Goal: Information Seeking & Learning: Learn about a topic

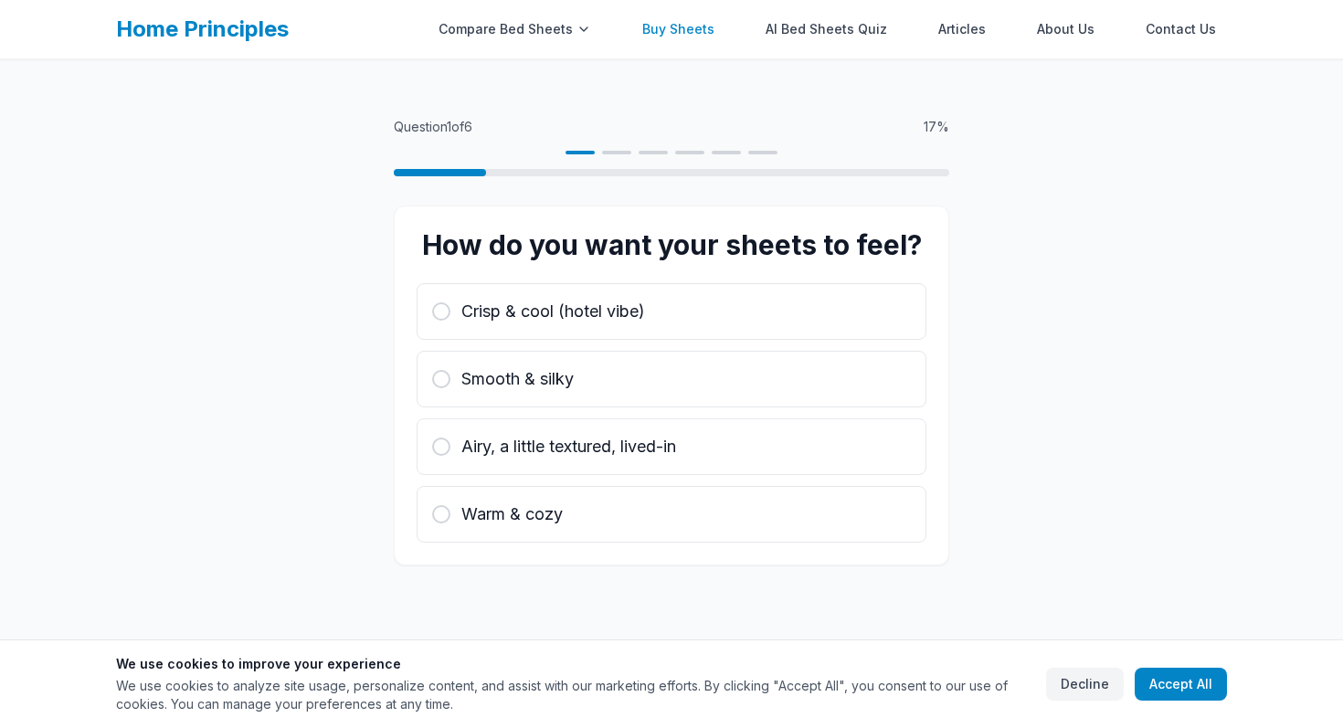
click at [697, 30] on link "Buy Sheets" at bounding box center [678, 29] width 94 height 37
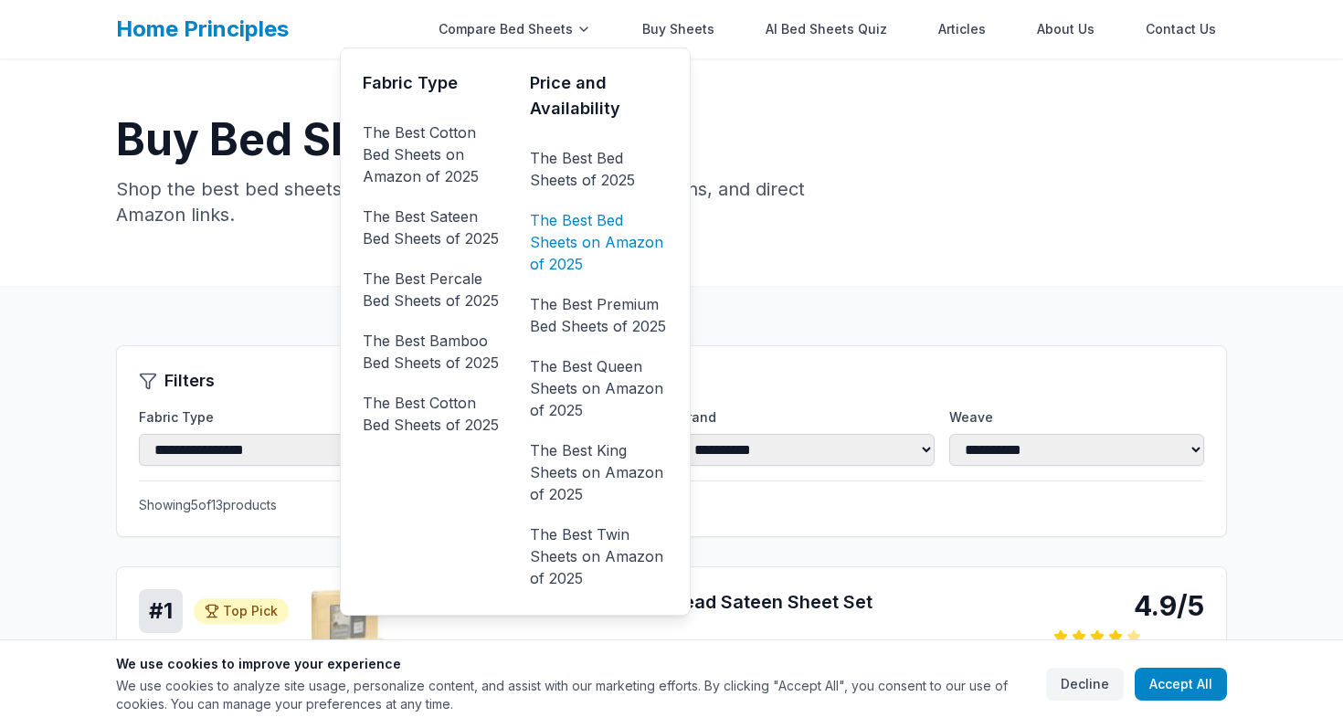
click at [586, 233] on link "The Best Bed Sheets on Amazon of 2025" at bounding box center [599, 242] width 138 height 73
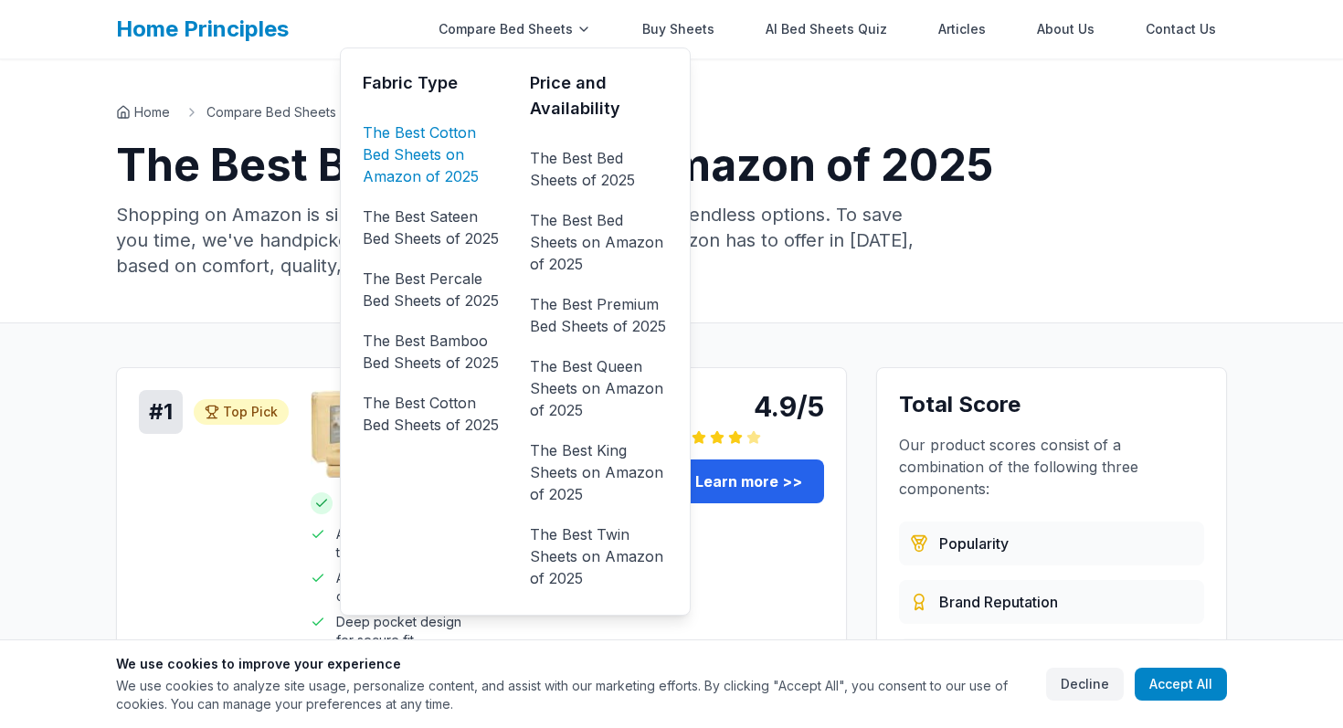
click at [448, 150] on link "The Best Cotton Bed Sheets on Amazon of 2025" at bounding box center [432, 154] width 138 height 73
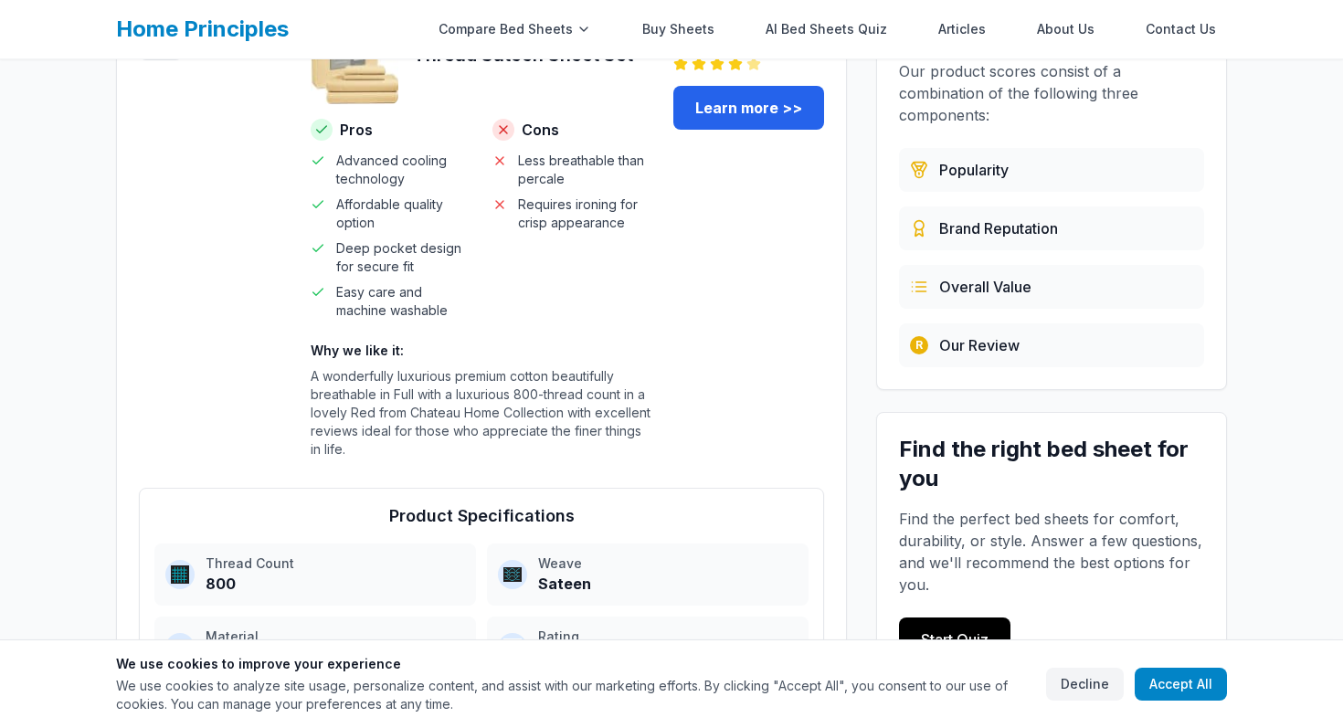
scroll to position [312, 0]
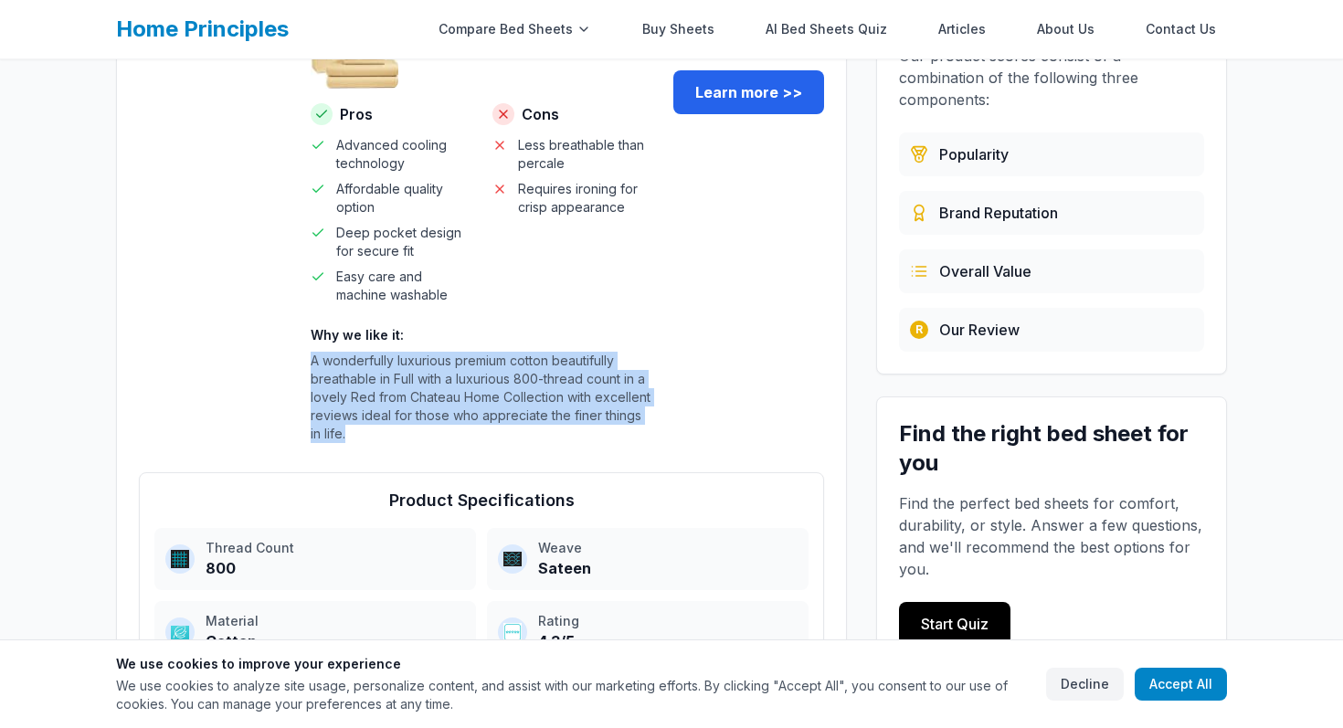
drag, startPoint x: 365, startPoint y: 434, endPoint x: 300, endPoint y: 359, distance: 99.1
click at [300, 359] on div "# 1 Top Pick Top Pick 4.9/5 Chateau Home Cotton 800 Thread Sateen Sheet Set Pro…" at bounding box center [481, 229] width 685 height 457
copy p "A wonderfully luxurious premium cotton beautifully breathable in Full with a lu…"
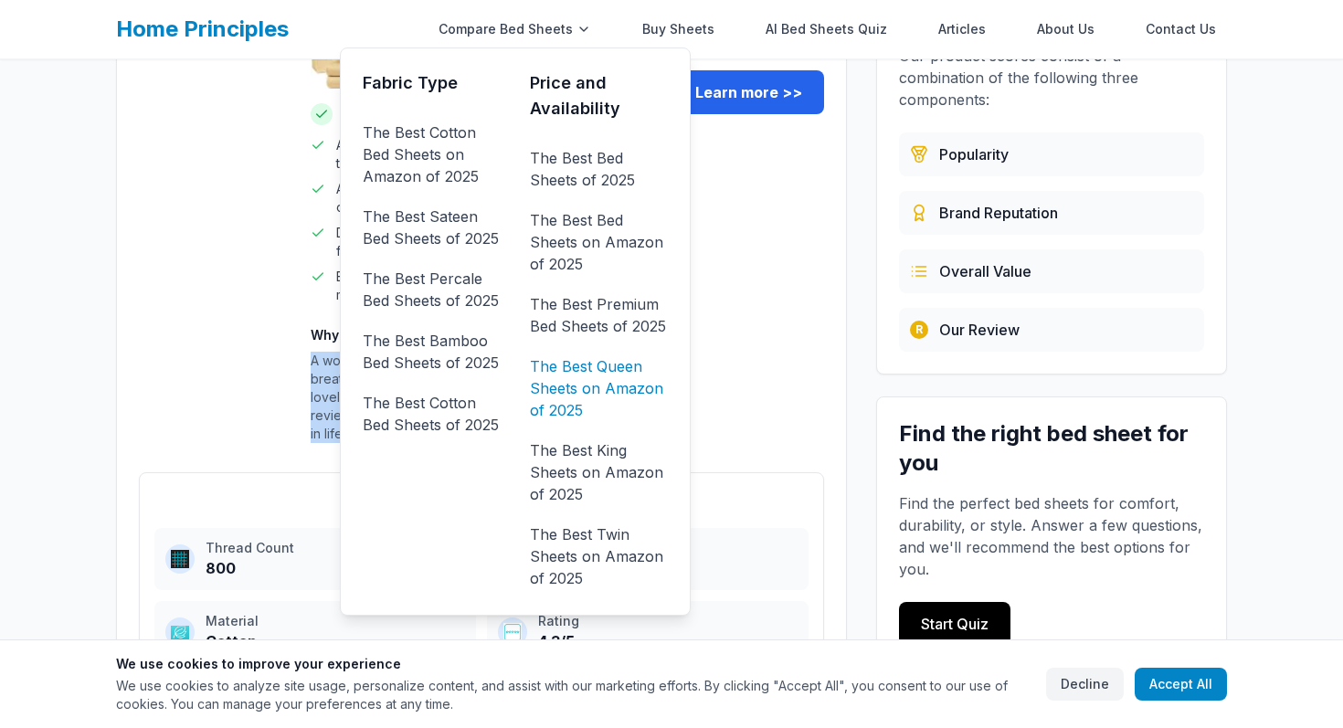
click at [608, 375] on link "The Best Queen Sheets on Amazon of 2025" at bounding box center [599, 388] width 138 height 73
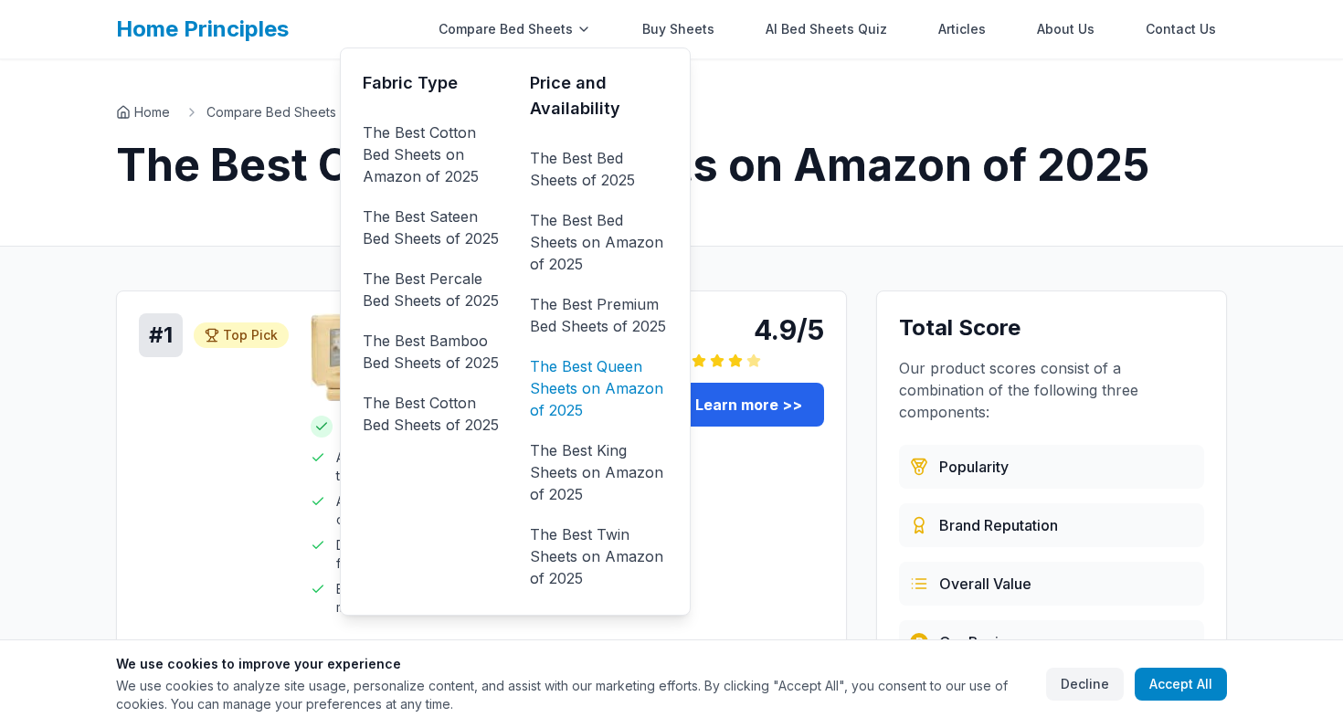
click at [609, 389] on link "The Best Queen Sheets on Amazon of 2025" at bounding box center [599, 388] width 138 height 73
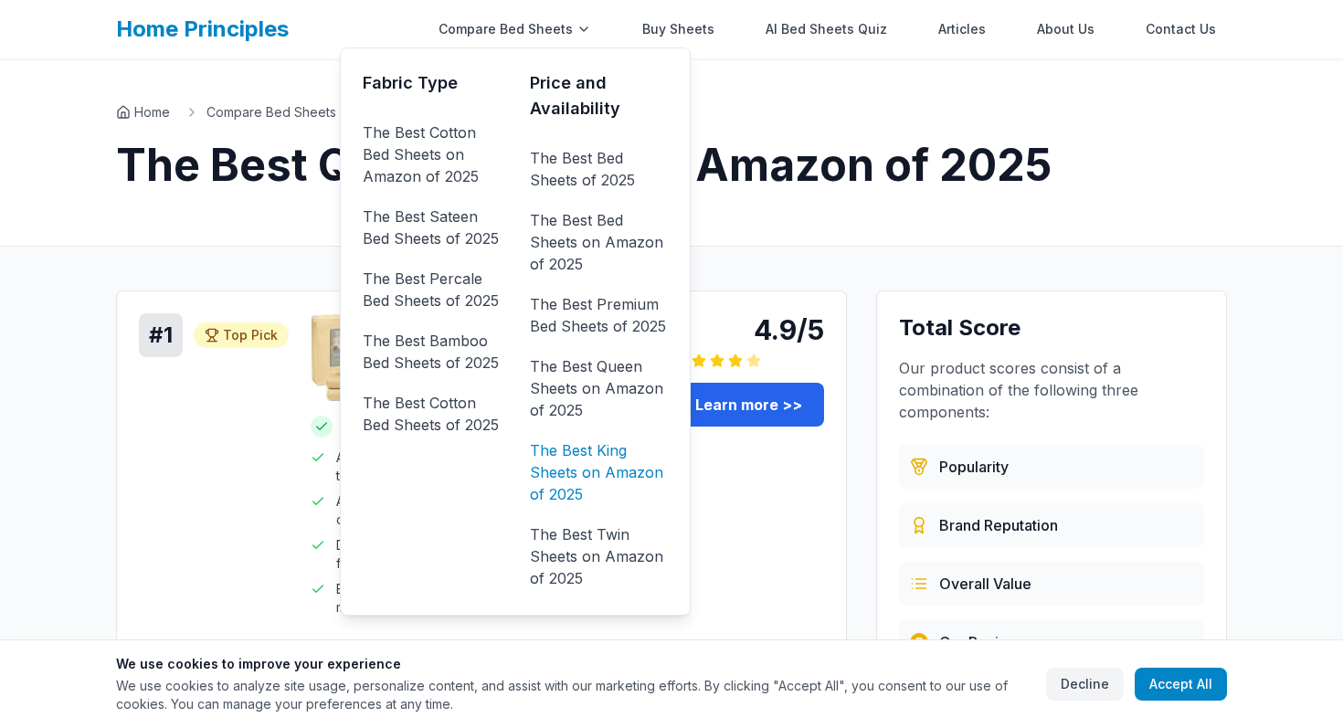
click at [592, 463] on link "The Best King Sheets on Amazon of 2025" at bounding box center [599, 472] width 138 height 73
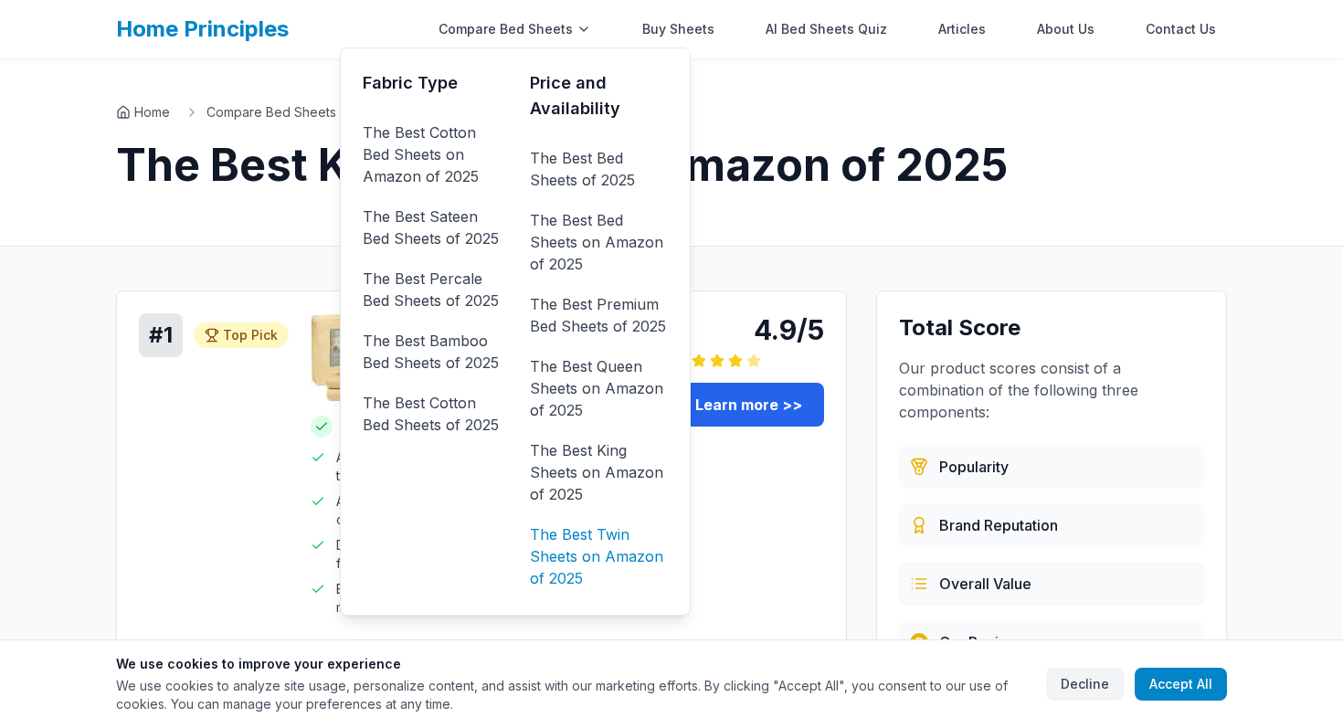
click at [594, 534] on link "The Best Twin Sheets on Amazon of 2025" at bounding box center [599, 556] width 138 height 73
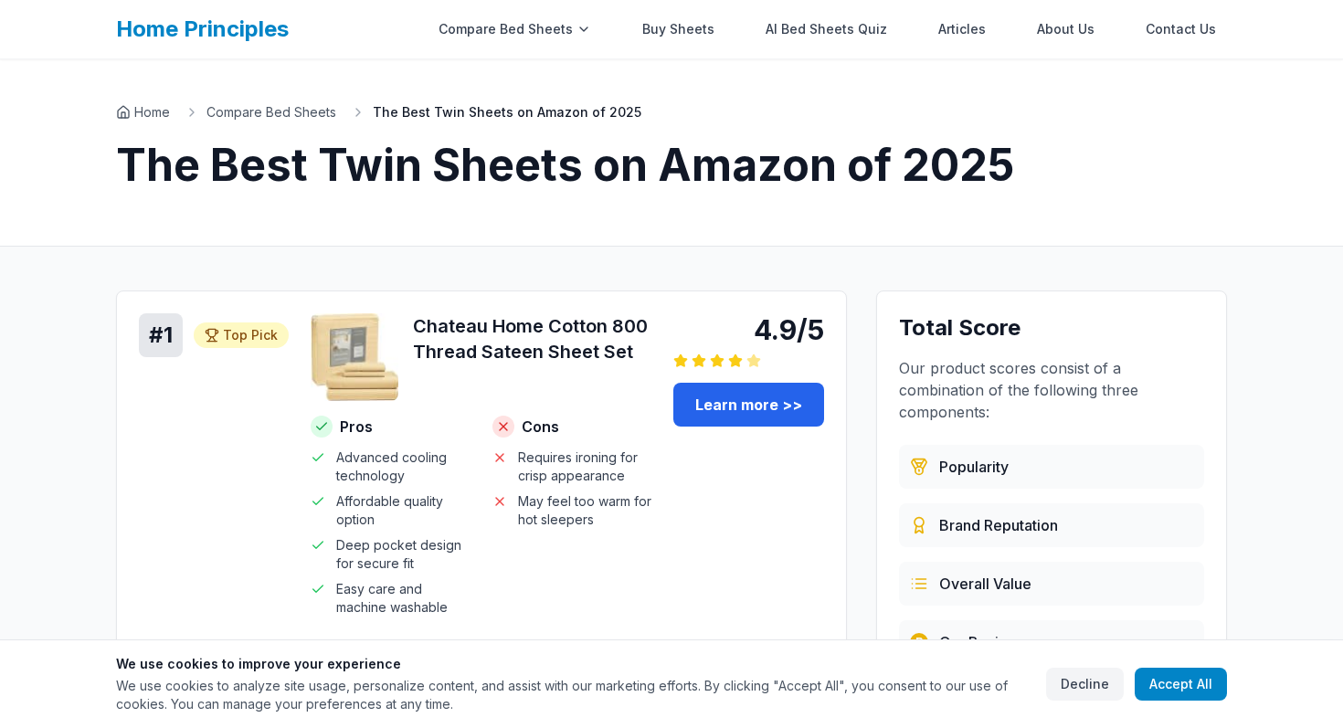
scroll to position [64, 0]
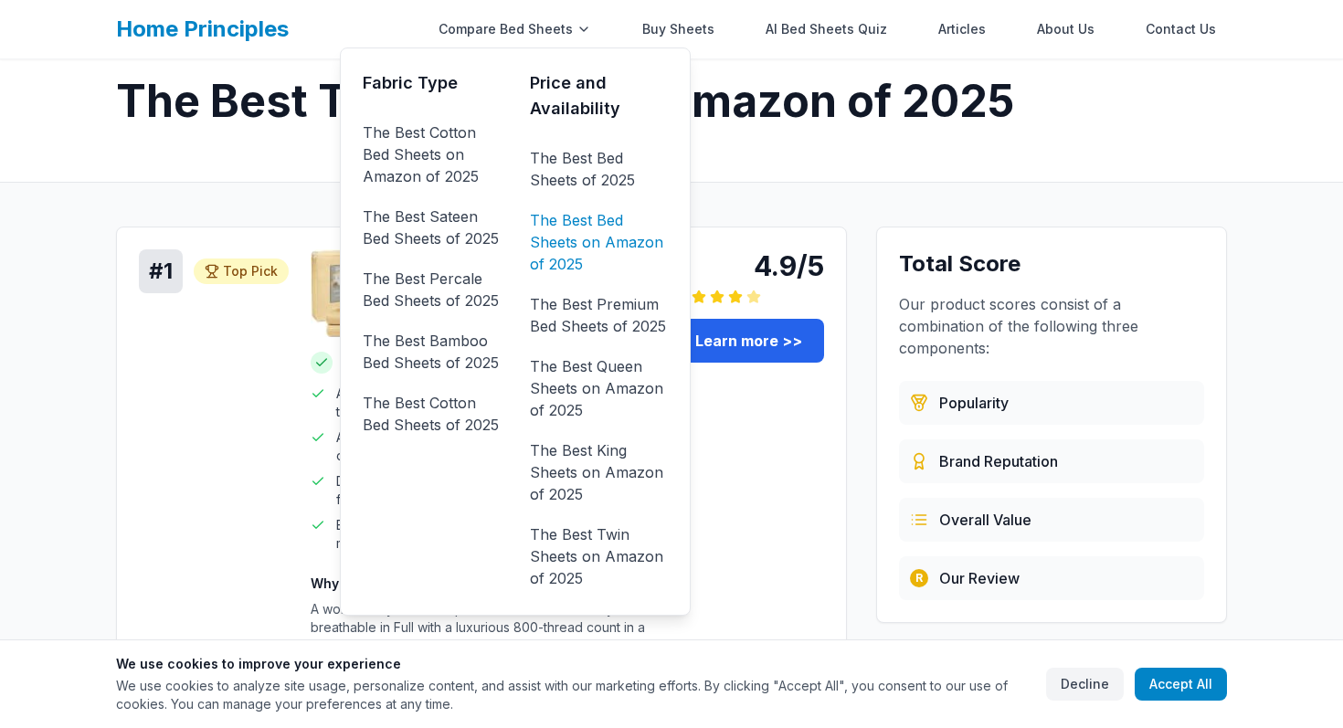
click at [608, 245] on link "The Best Bed Sheets on Amazon of 2025" at bounding box center [599, 242] width 138 height 73
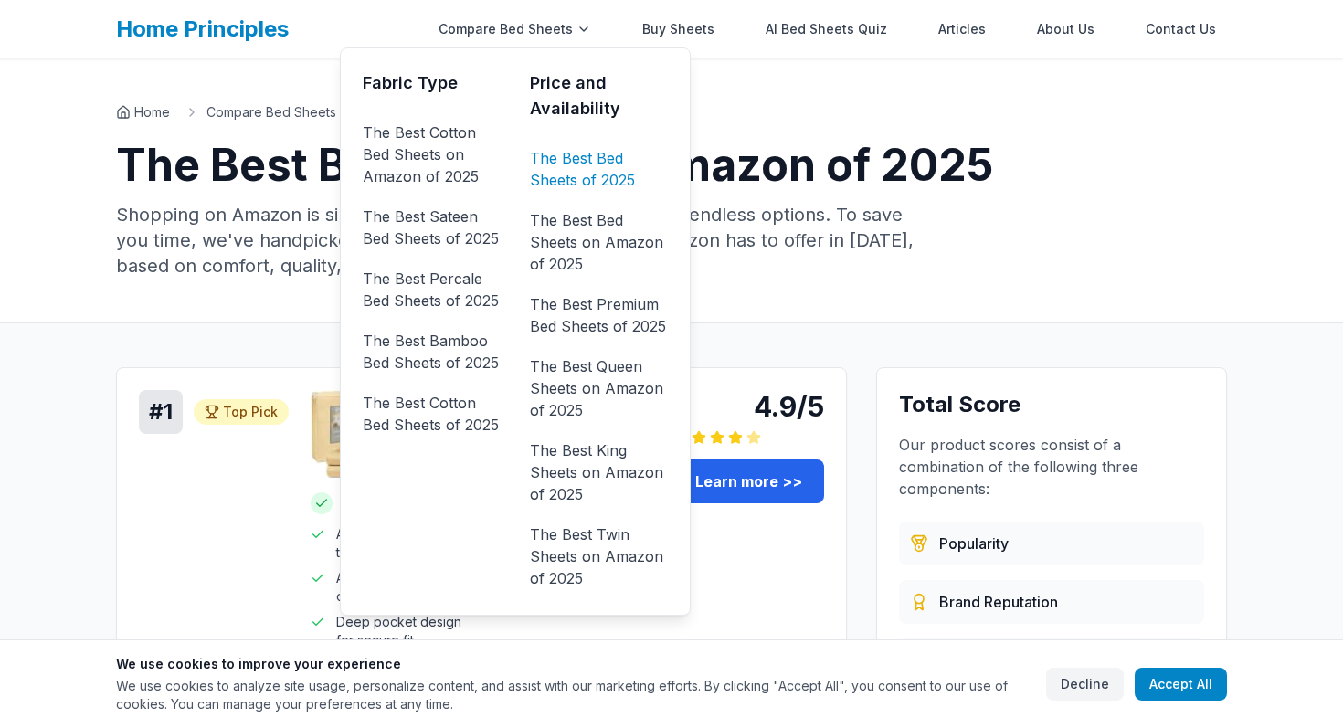
click at [621, 169] on link "The Best Bed Sheets of 2025" at bounding box center [599, 168] width 138 height 51
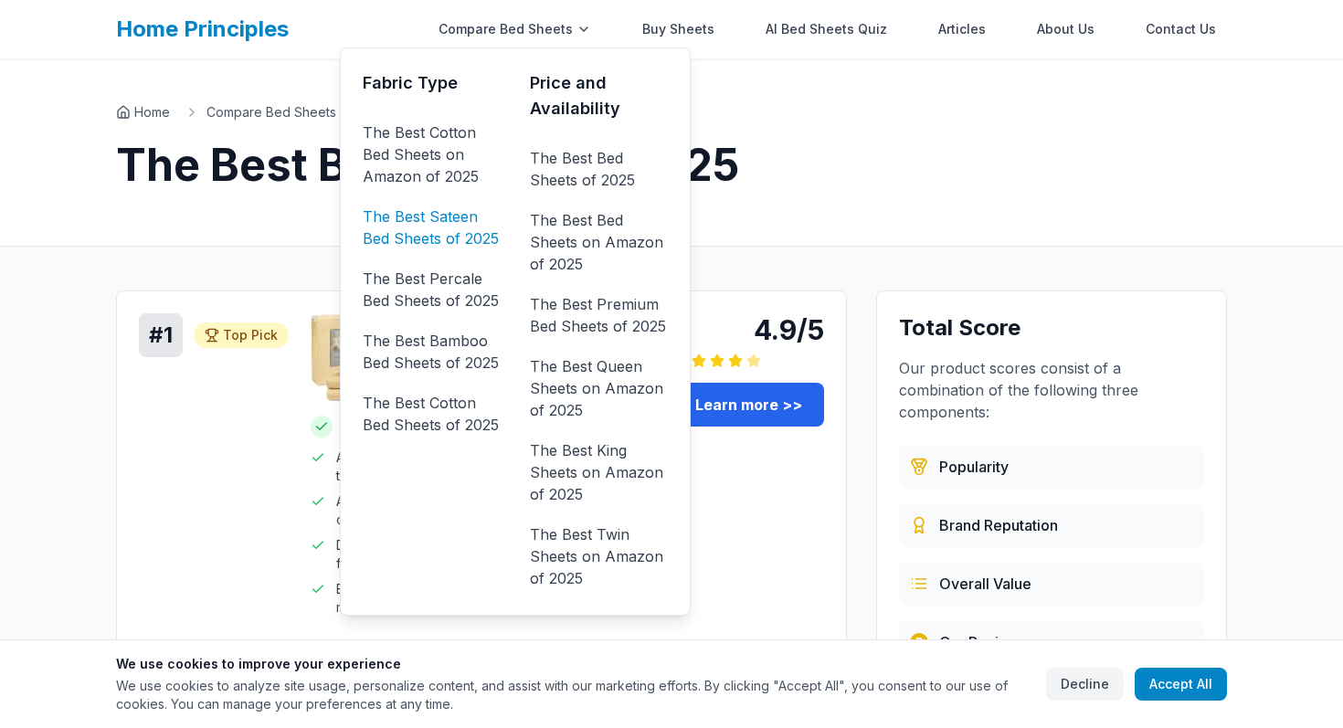
click at [458, 212] on link "The Best Sateen Bed Sheets of 2025" at bounding box center [432, 227] width 138 height 51
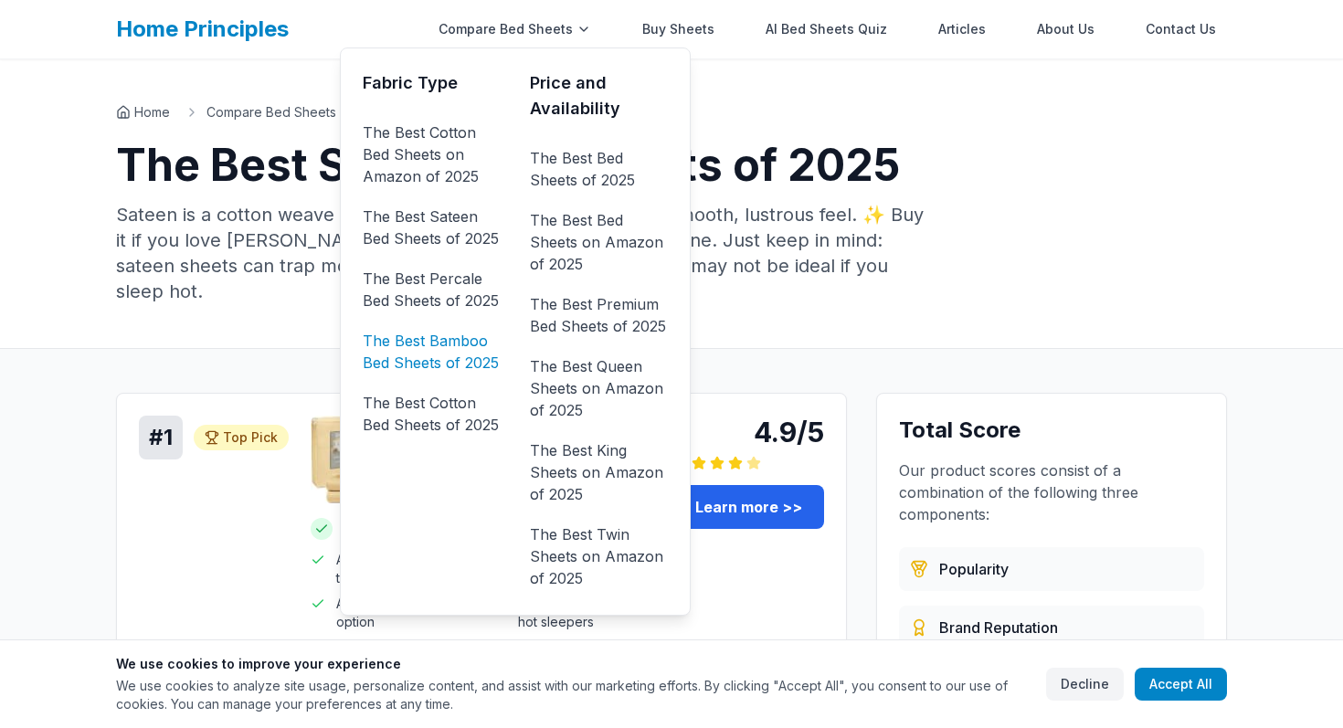
click at [451, 357] on link "The Best Bamboo Bed Sheets of 2025" at bounding box center [432, 351] width 138 height 51
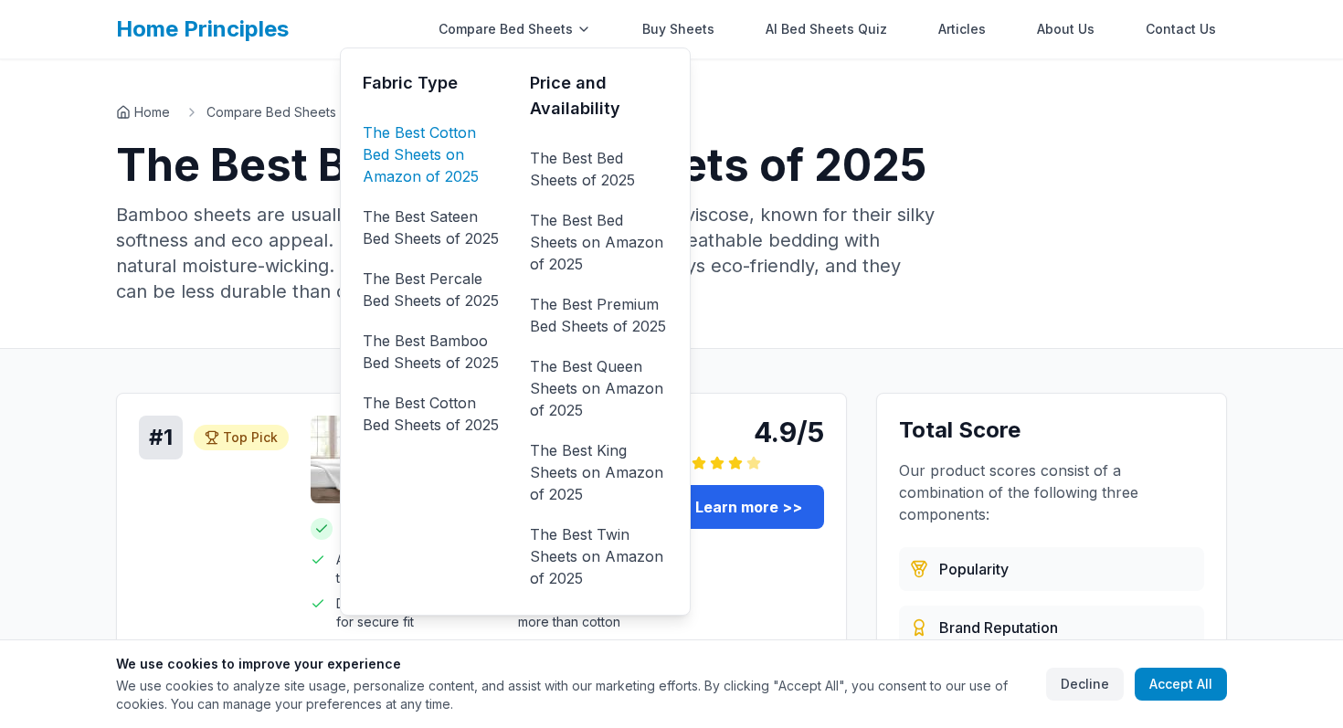
click at [437, 165] on link "The Best Cotton Bed Sheets on Amazon of 2025" at bounding box center [432, 154] width 138 height 73
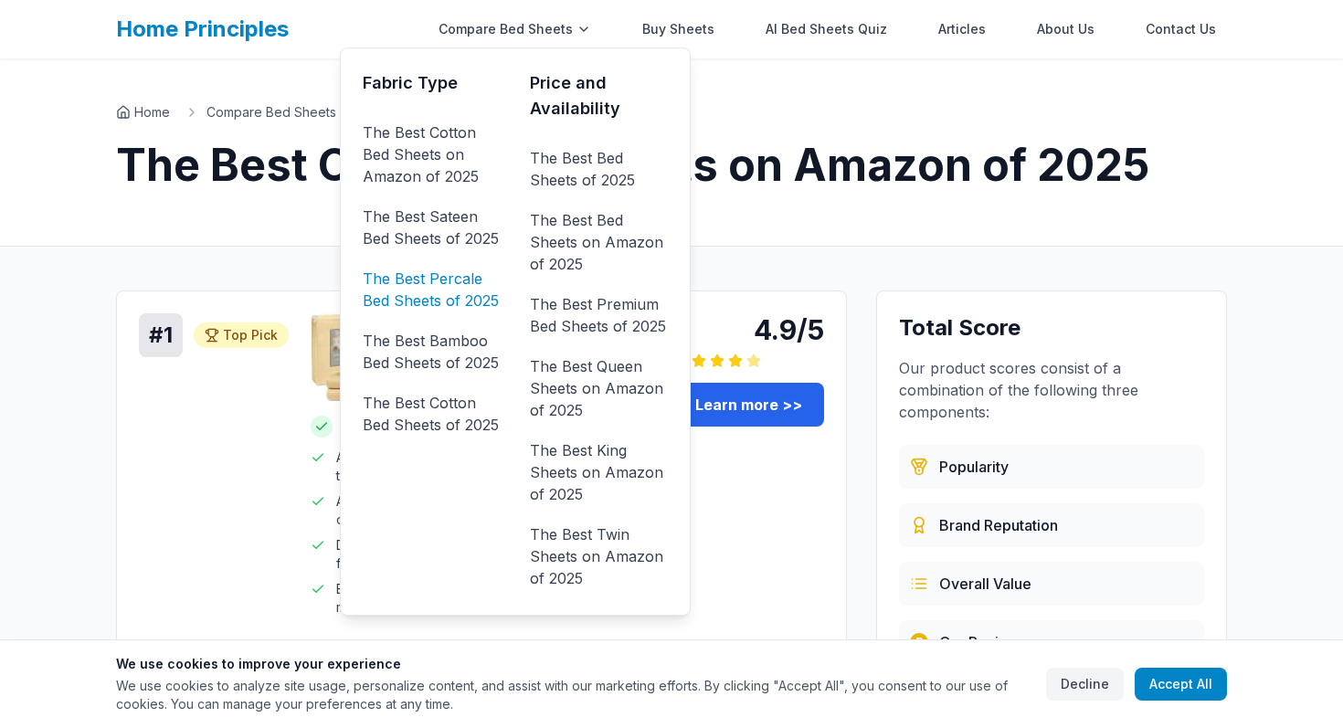
click at [430, 293] on link "The Best Percale Bed Sheets of 2025" at bounding box center [432, 289] width 138 height 51
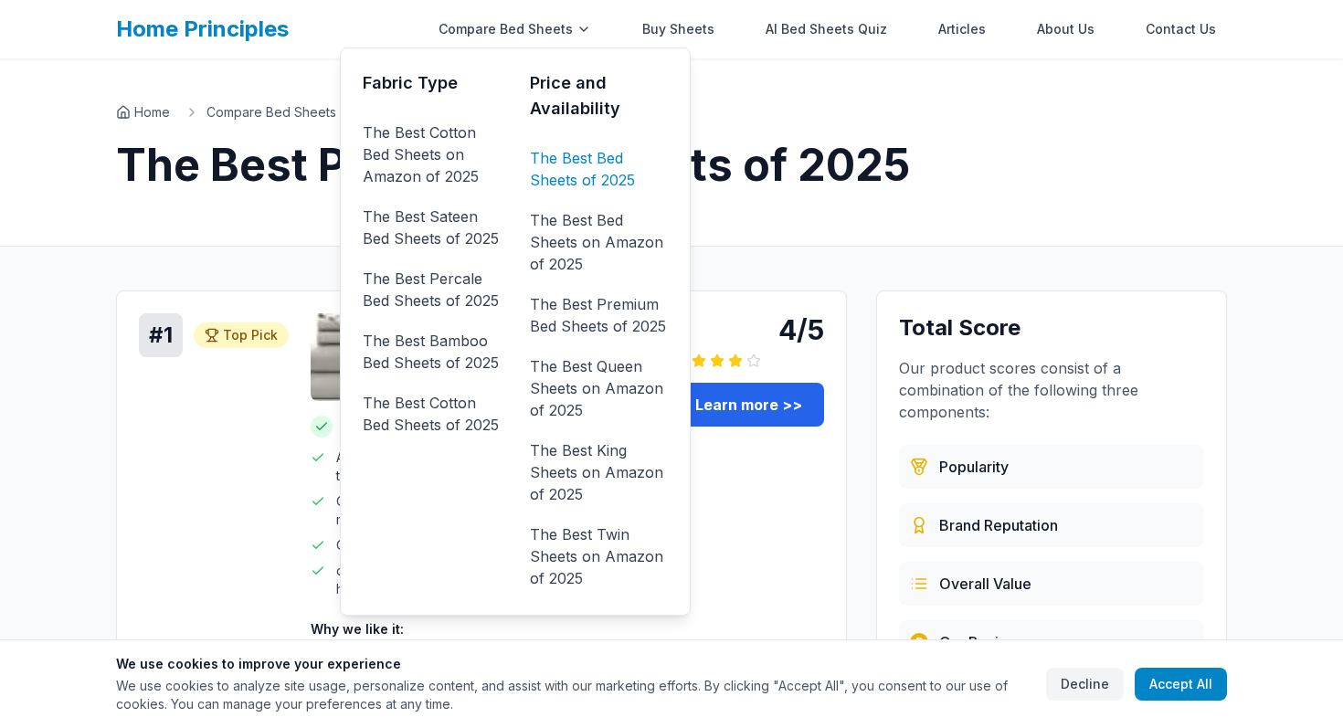
click at [576, 183] on link "The Best Bed Sheets of 2025" at bounding box center [599, 168] width 138 height 51
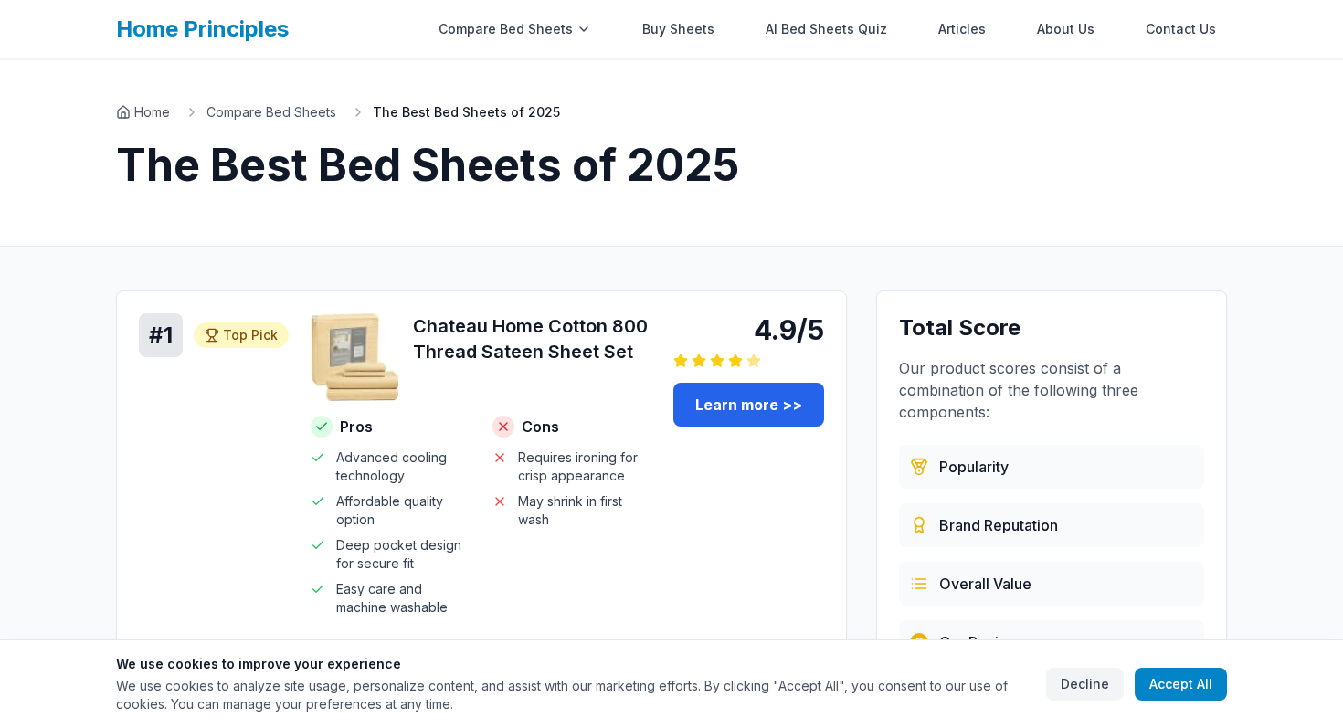
click at [212, 30] on link "Home Principles" at bounding box center [202, 29] width 173 height 26
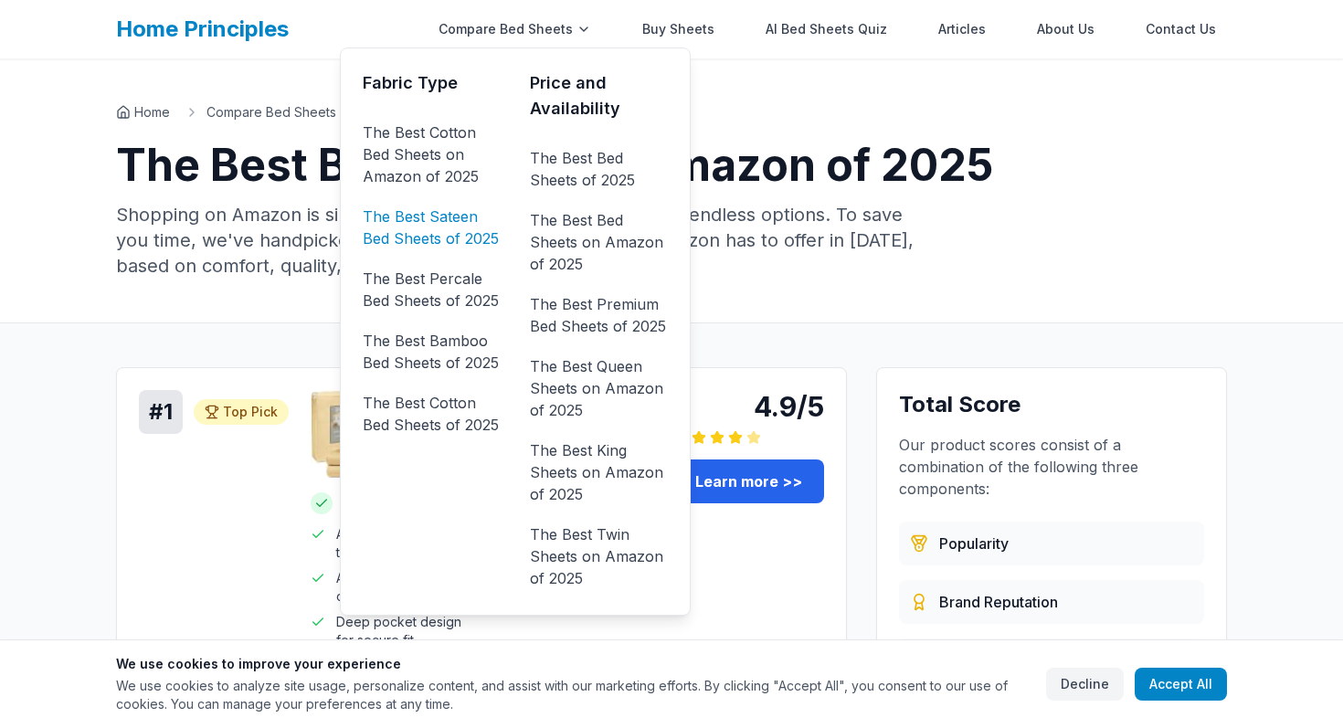
click at [446, 242] on link "The Best Sateen Bed Sheets of 2025" at bounding box center [432, 227] width 138 height 51
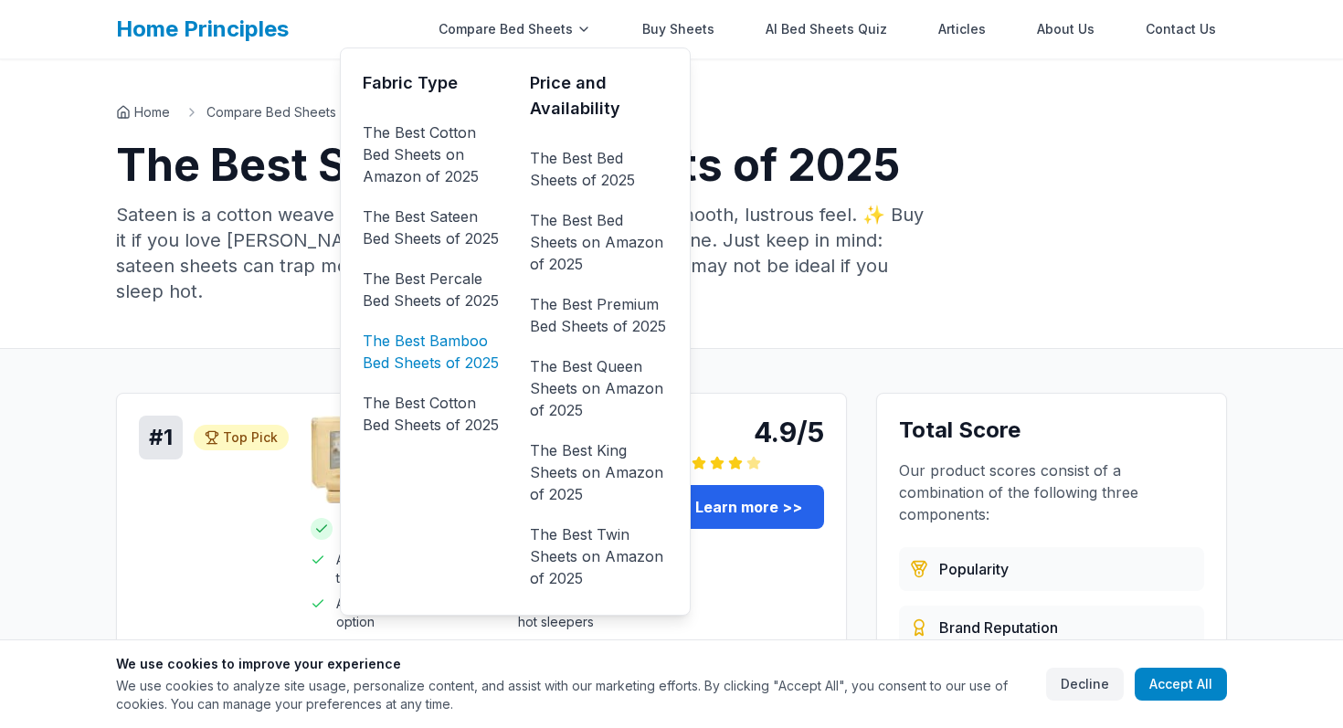
click at [450, 348] on link "The Best Bamboo Bed Sheets of 2025" at bounding box center [432, 351] width 138 height 51
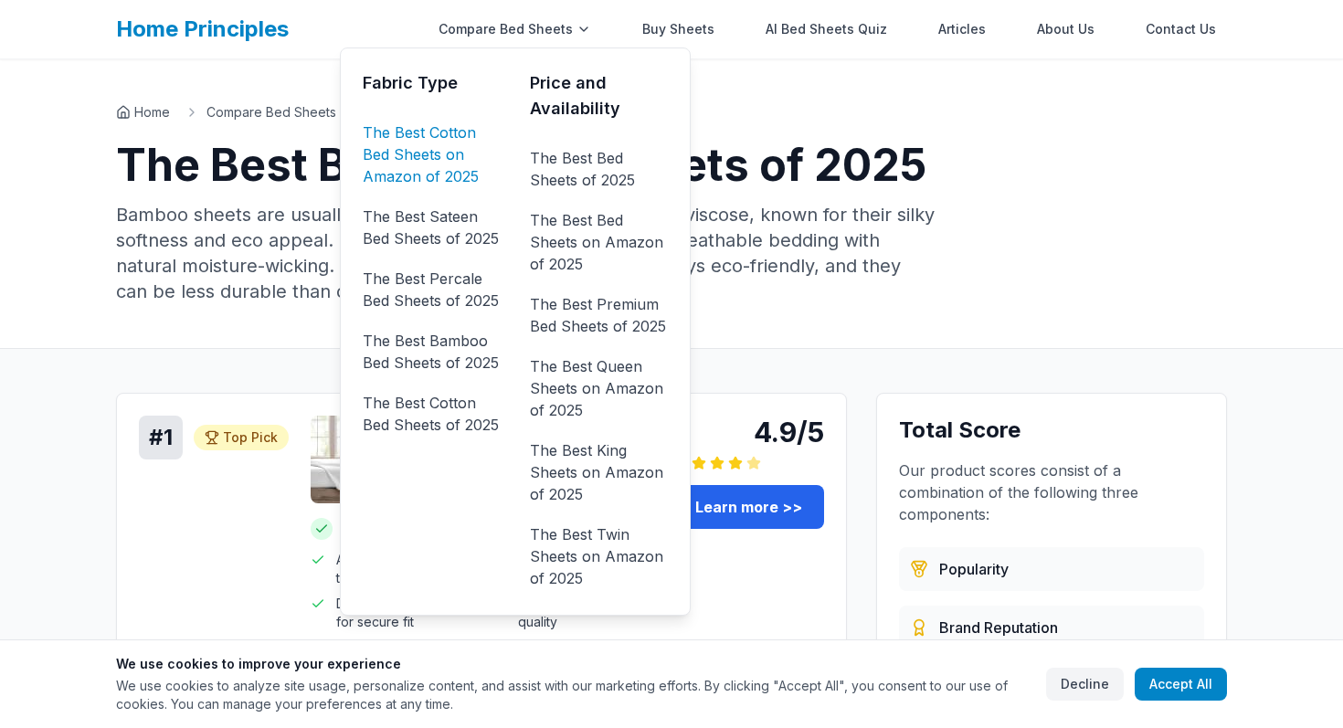
click at [448, 132] on link "The Best Cotton Bed Sheets on Amazon of 2025" at bounding box center [432, 154] width 138 height 73
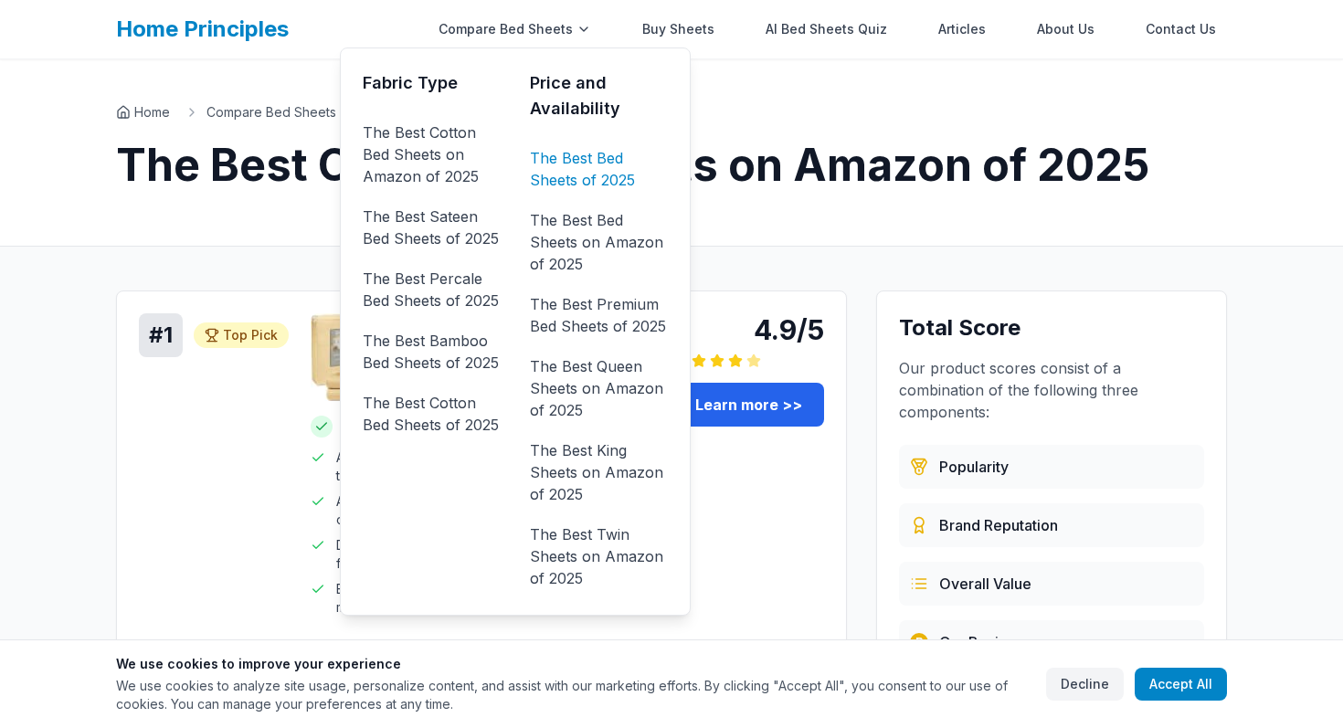
click at [581, 171] on link "The Best Bed Sheets of 2025" at bounding box center [599, 168] width 138 height 51
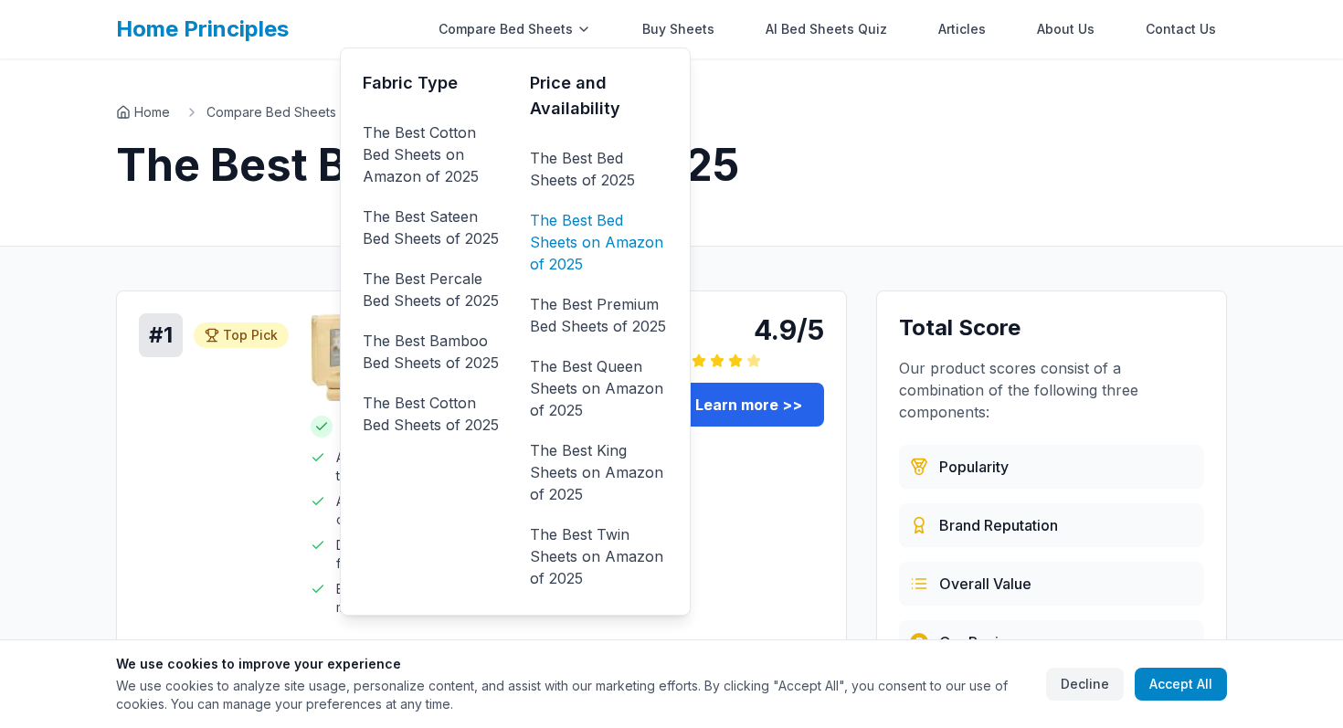
click at [601, 220] on link "The Best Bed Sheets on Amazon of 2025" at bounding box center [599, 242] width 138 height 73
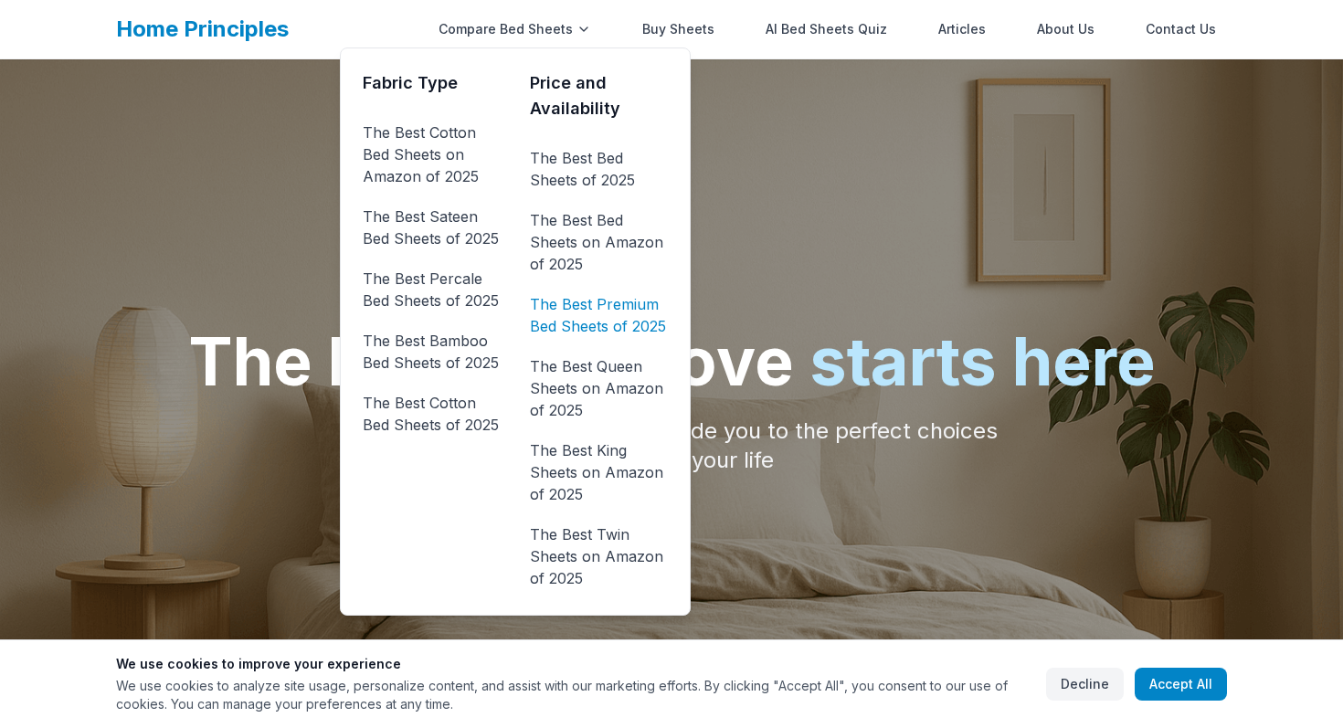
click at [588, 303] on link "The Best Premium Bed Sheets of 2025" at bounding box center [599, 315] width 138 height 51
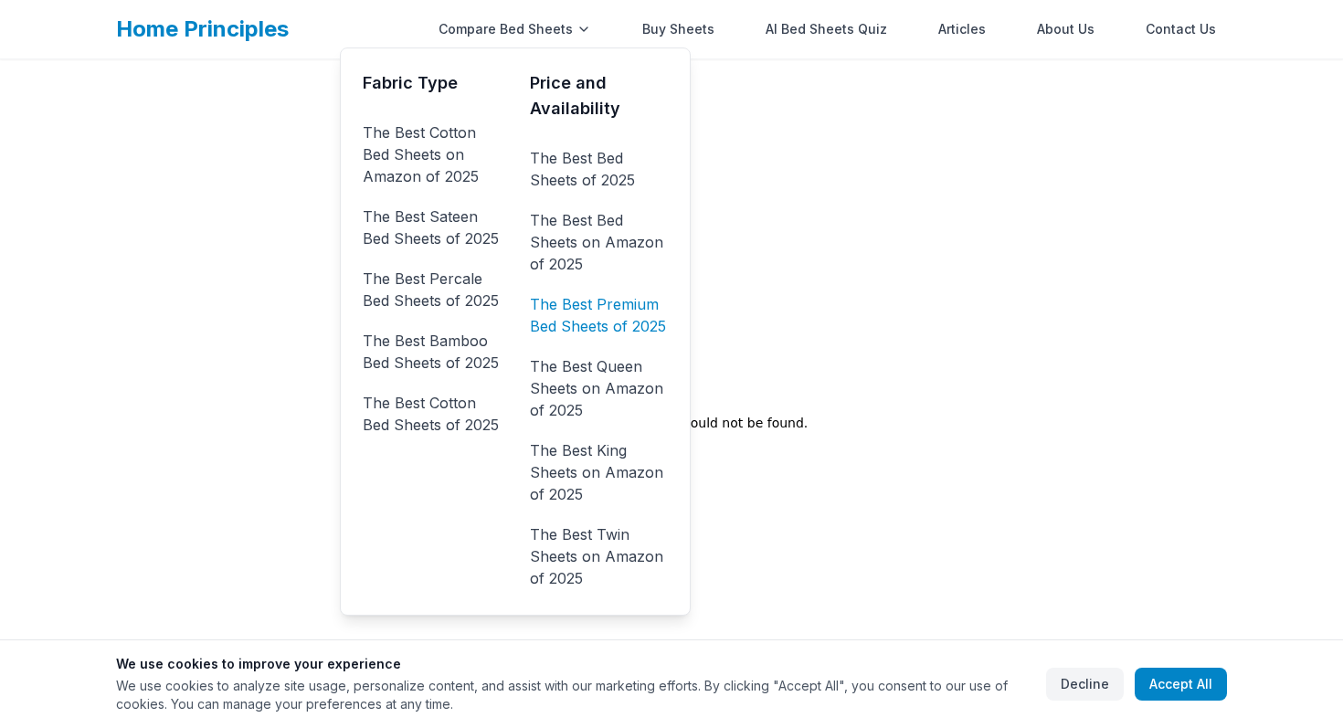
click at [597, 309] on link "The Best Premium Bed Sheets of 2025" at bounding box center [599, 315] width 138 height 51
click at [596, 379] on link "The Best Queen Sheets on Amazon of 2025" at bounding box center [599, 388] width 138 height 73
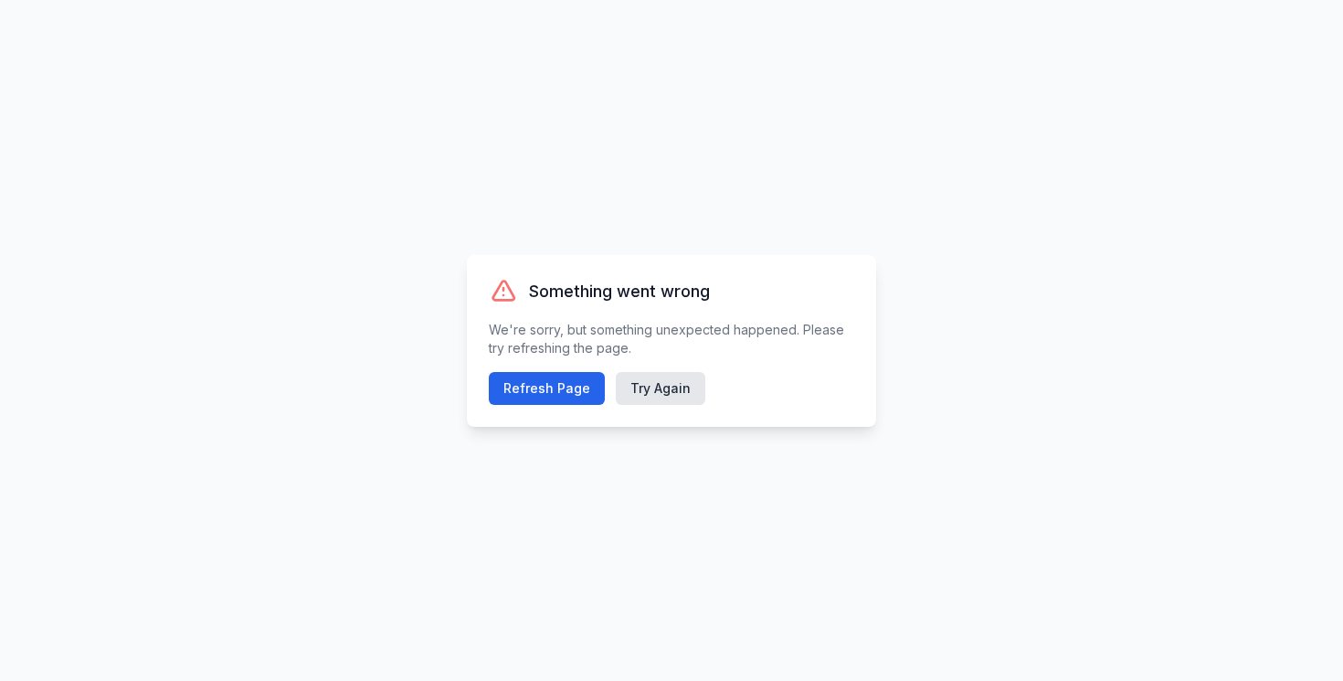
click at [0, 127] on div "Something went wrong We're sorry, but something unexpected happened. Please try…" at bounding box center [671, 340] width 1343 height 681
